Goal: Information Seeking & Learning: Learn about a topic

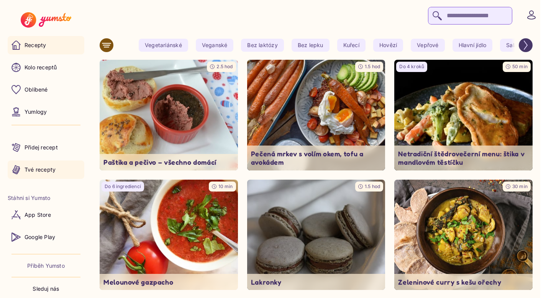
click at [59, 171] on link "Tvé recepty" at bounding box center [46, 170] width 77 height 18
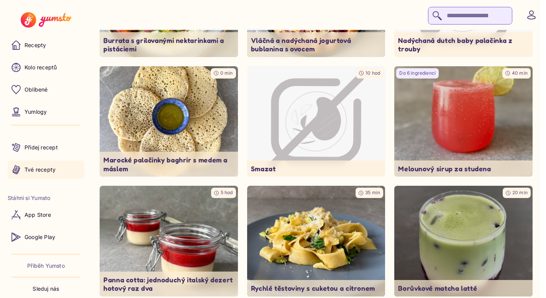
scroll to position [152, 0]
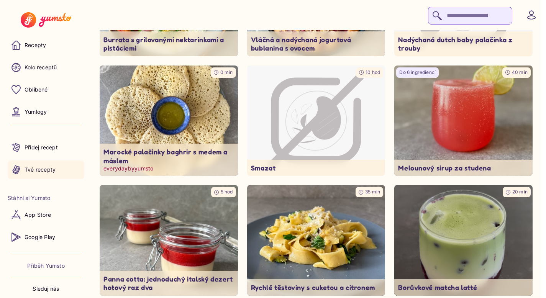
click at [163, 128] on img at bounding box center [168, 121] width 145 height 116
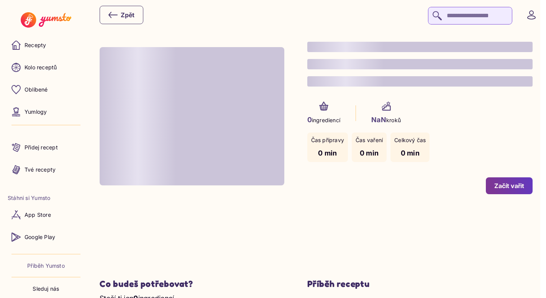
type input "*"
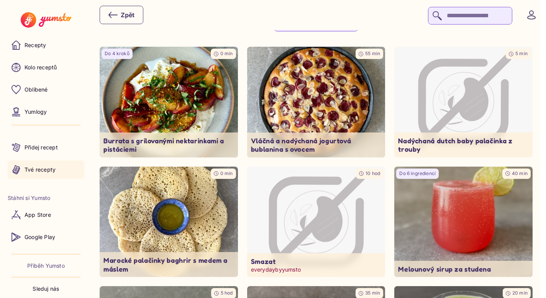
scroll to position [45, 0]
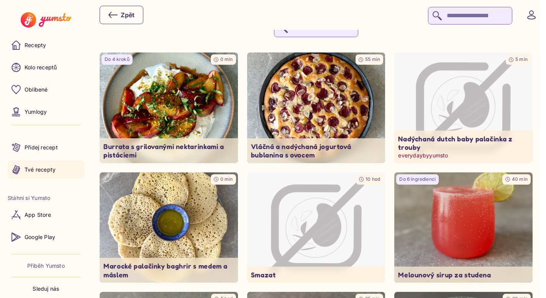
click at [452, 95] on icon "Image not available" at bounding box center [464, 108] width 102 height 102
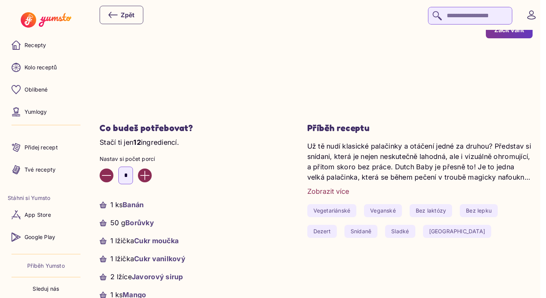
scroll to position [133, 0]
